Goal: Information Seeking & Learning: Learn about a topic

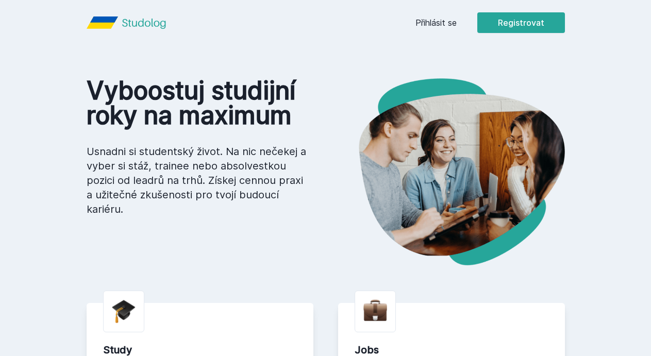
click at [328, 70] on button "Ne" at bounding box center [327, 67] width 37 height 26
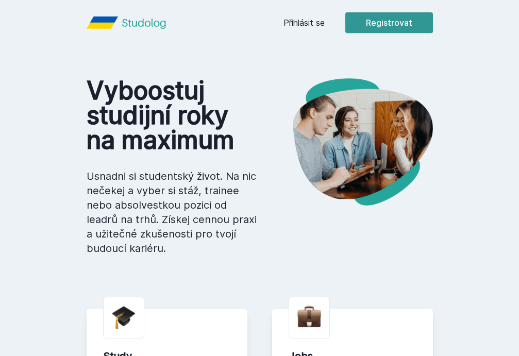
click at [398, 21] on button "Registrovat" at bounding box center [389, 22] width 88 height 21
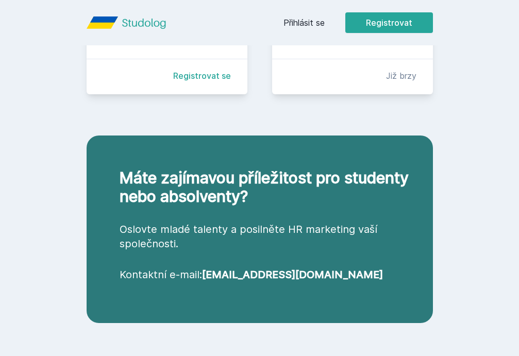
scroll to position [393, 0]
drag, startPoint x: 184, startPoint y: 183, endPoint x: 329, endPoint y: 196, distance: 145.8
click at [328, 195] on h2 "Máte zajímavou příležitost pro studenty nebo absolventy?" at bounding box center [268, 186] width 297 height 37
click at [250, 212] on div "Máte zajímavou příležitost pro studenty nebo absolventy? Oslovte mladé talenty …" at bounding box center [260, 230] width 346 height 188
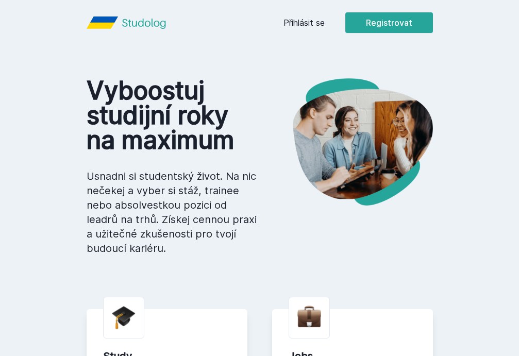
scroll to position [0, 0]
click at [401, 22] on button "Registrovat" at bounding box center [389, 22] width 88 height 21
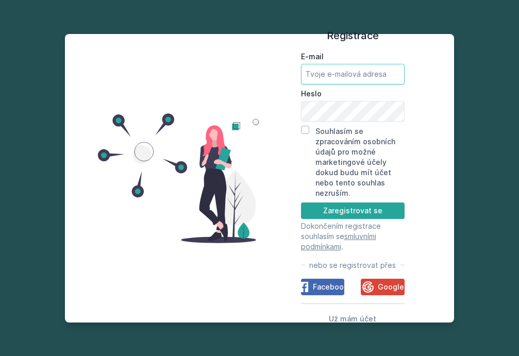
click at [334, 67] on input "E-mail" at bounding box center [353, 74] width 104 height 21
type input "[EMAIL_ADDRESS][DOMAIN_NAME]"
click at [304, 130] on input "Souhlasím se zpracováním osobních údajů pro možné marketingové účely dokud budu…" at bounding box center [305, 130] width 8 height 8
checkbox input "true"
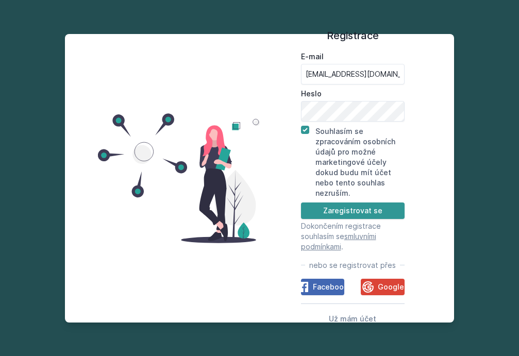
click at [334, 212] on button "Zaregistrovat se" at bounding box center [353, 210] width 104 height 16
click at [365, 212] on button "Zaregistrovat se" at bounding box center [353, 210] width 104 height 16
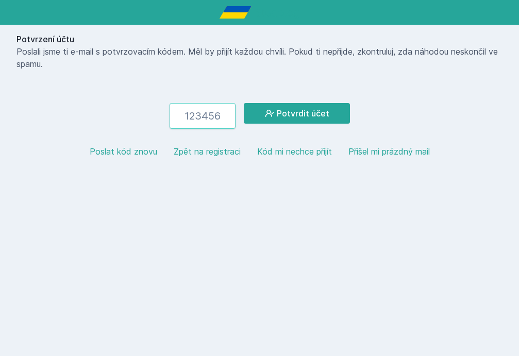
paste input "511408"
type input "511408"
click at [296, 113] on button "Potvrdit účet" at bounding box center [297, 113] width 106 height 21
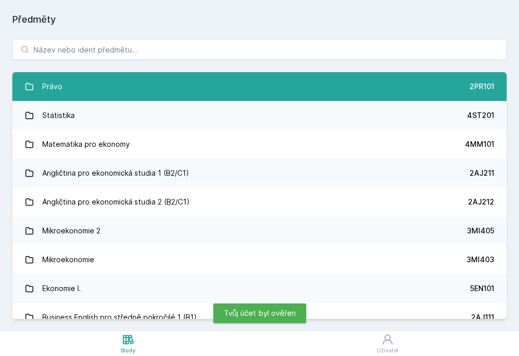
click at [97, 90] on link "Právo 2PR101" at bounding box center [259, 86] width 494 height 29
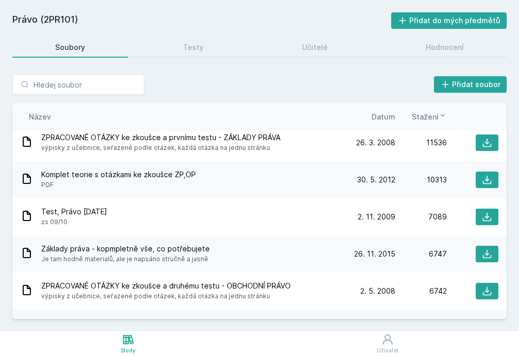
scroll to position [8, 0]
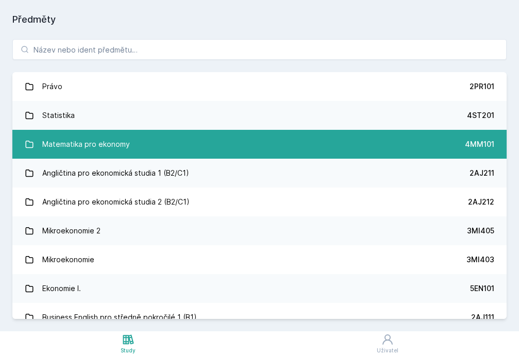
click at [114, 145] on div "Matematika pro ekonomy" at bounding box center [86, 144] width 88 height 21
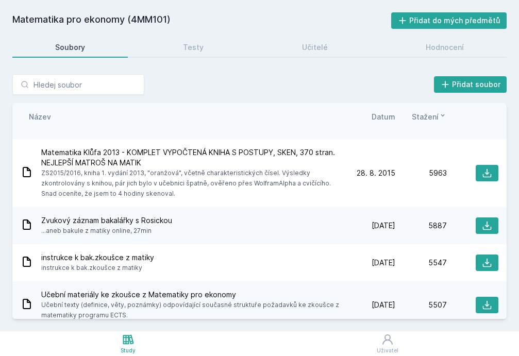
scroll to position [234, 0]
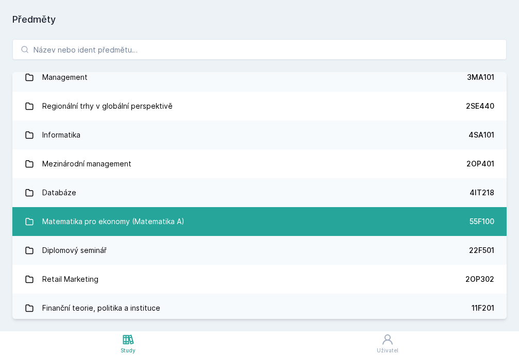
scroll to position [501, 0]
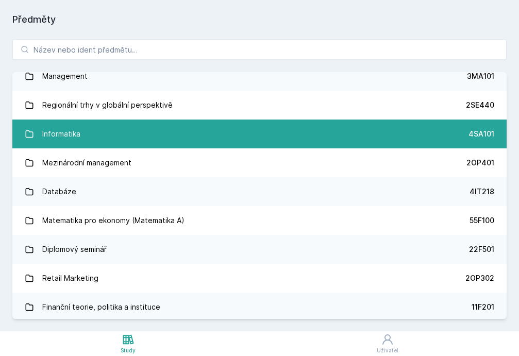
click at [60, 127] on div "Informatika" at bounding box center [61, 134] width 38 height 21
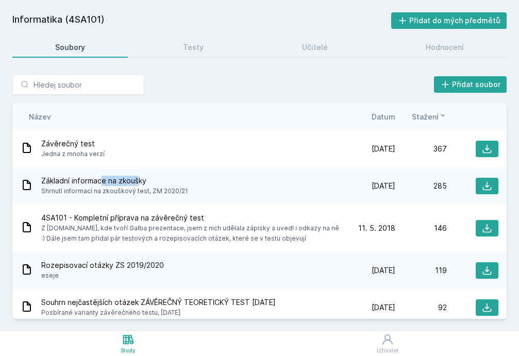
drag, startPoint x: 104, startPoint y: 179, endPoint x: 137, endPoint y: 180, distance: 33.0
click at [137, 180] on span "Základní informace na zkoušky" at bounding box center [114, 181] width 147 height 10
click at [159, 178] on span "Základní informace na zkoušky" at bounding box center [114, 181] width 147 height 10
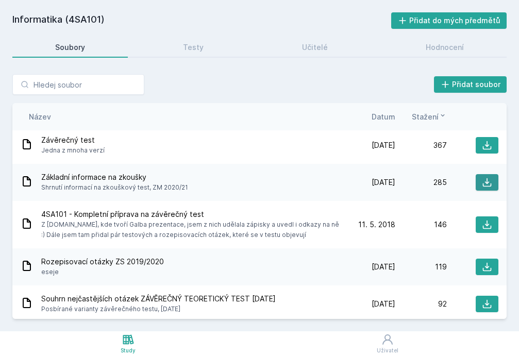
click at [488, 177] on icon at bounding box center [487, 182] width 10 height 10
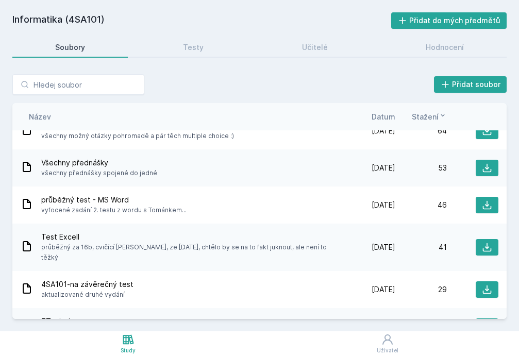
scroll to position [255, 0]
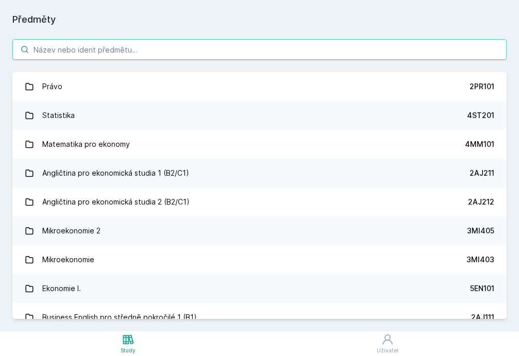
click at [122, 49] on input "search" at bounding box center [259, 49] width 494 height 21
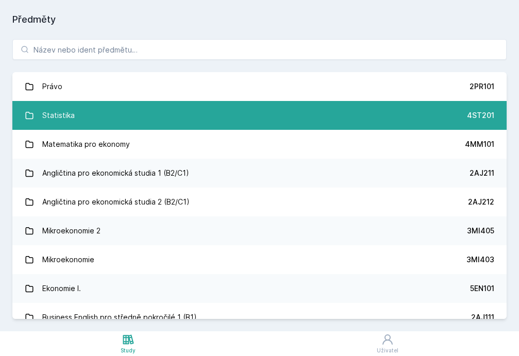
click at [72, 109] on div "Statistika" at bounding box center [58, 115] width 32 height 21
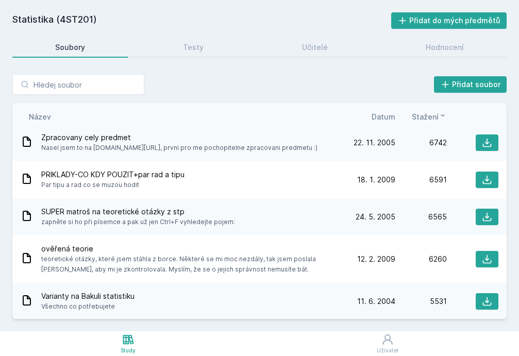
scroll to position [132, 0]
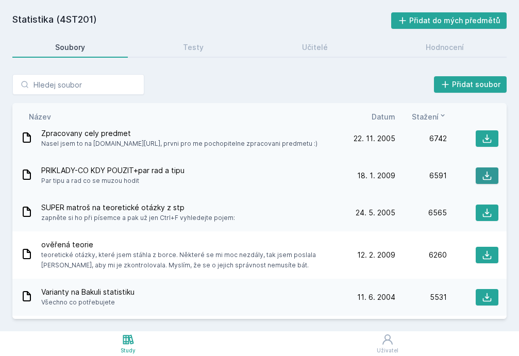
click at [485, 171] on icon at bounding box center [487, 176] width 10 height 10
click at [293, 75] on div "Přidat soubor" at bounding box center [259, 84] width 494 height 21
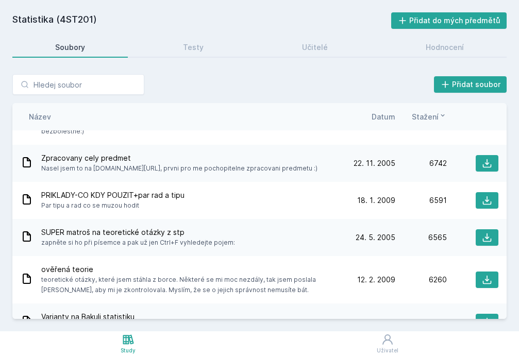
scroll to position [0, 0]
click at [188, 53] on link "Testy" at bounding box center [193, 47] width 106 height 21
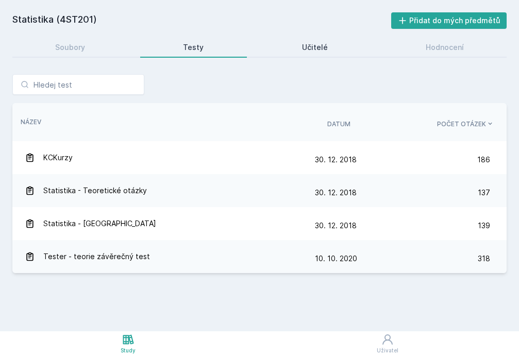
click at [317, 54] on link "Učitelé" at bounding box center [314, 47] width 111 height 21
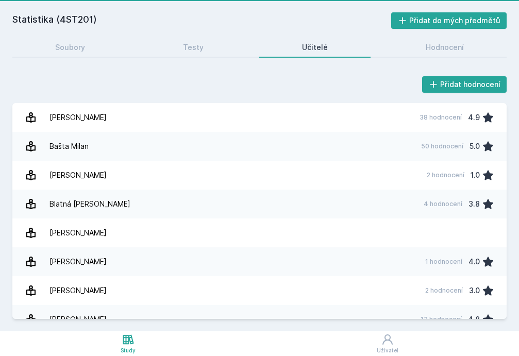
click at [315, 43] on div "Učitelé" at bounding box center [315, 47] width 26 height 10
